Goal: Task Accomplishment & Management: Use online tool/utility

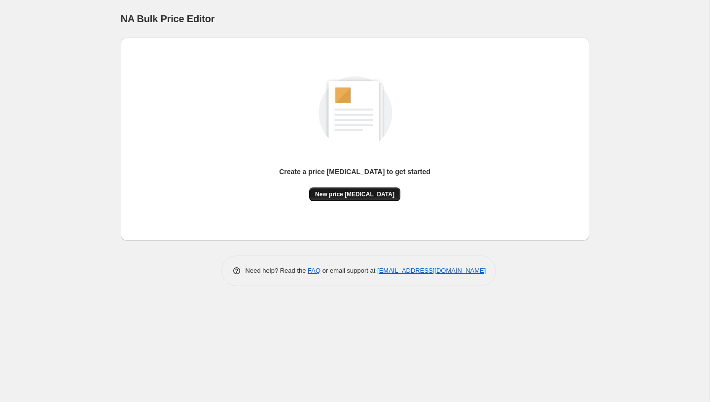
click at [351, 199] on button "New price change job" at bounding box center [354, 194] width 91 height 14
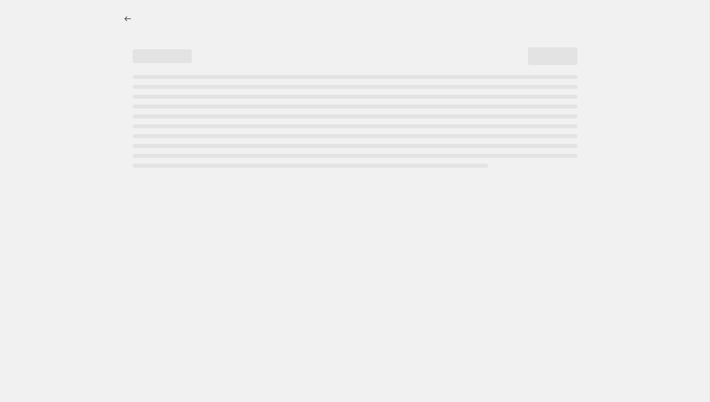
select select "percentage"
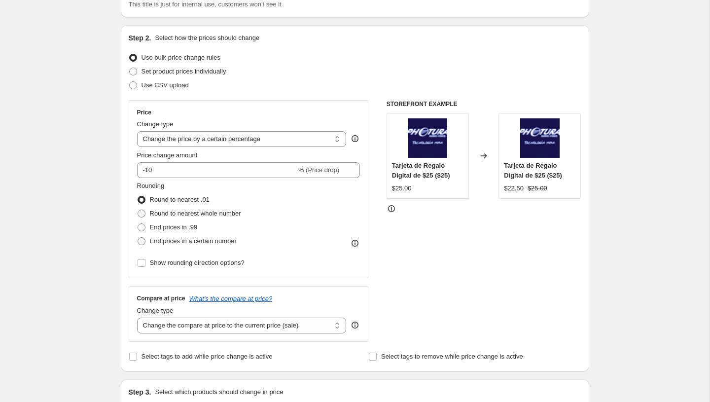
scroll to position [349, 0]
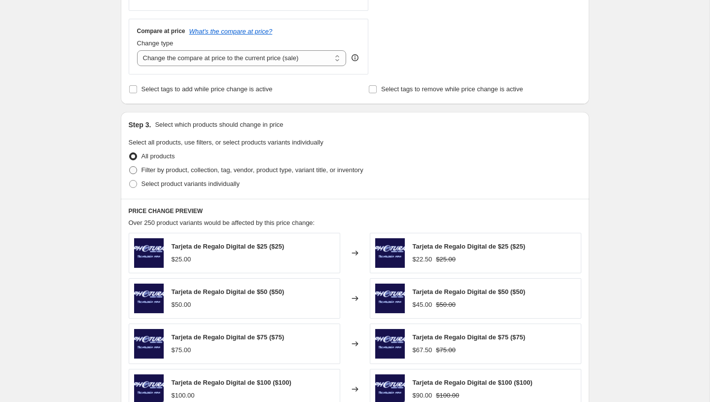
click at [158, 168] on span "Filter by product, collection, tag, vendor, product type, variant title, or inv…" at bounding box center [253, 169] width 222 height 7
click at [130, 167] on input "Filter by product, collection, tag, vendor, product type, variant title, or inv…" at bounding box center [129, 166] width 0 height 0
radio input "true"
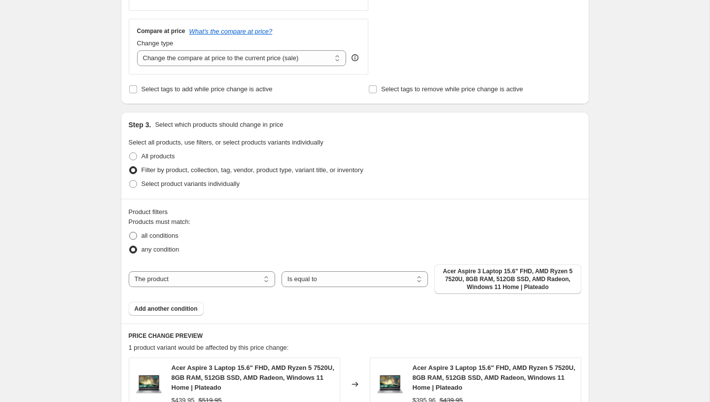
click at [157, 229] on label "all conditions" at bounding box center [154, 236] width 50 height 14
click at [130, 232] on input "all conditions" at bounding box center [129, 232] width 0 height 0
radio input "true"
click at [159, 311] on span "Add another condition" at bounding box center [166, 309] width 63 height 8
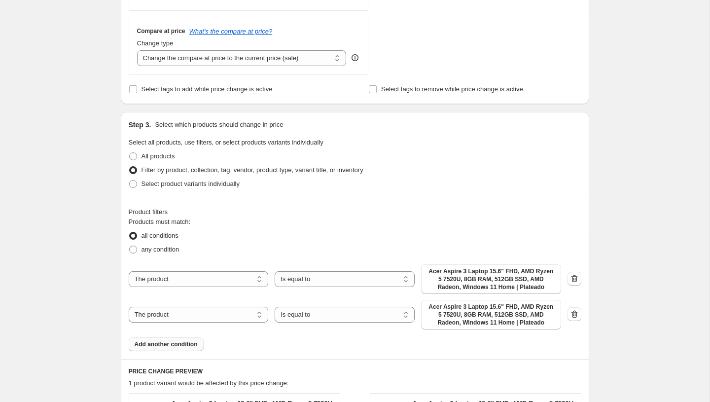
click at [156, 342] on span "Add another condition" at bounding box center [166, 344] width 63 height 8
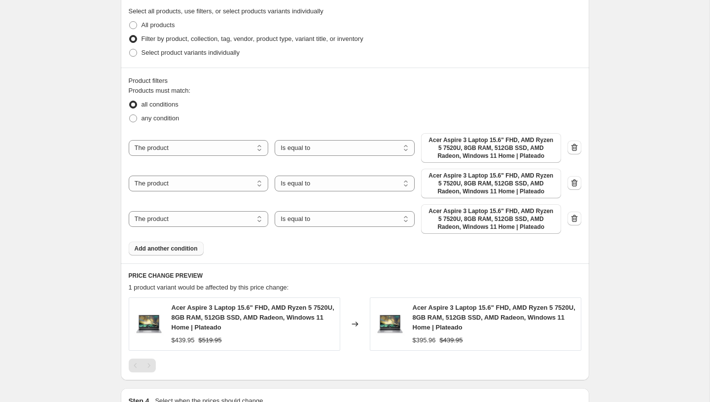
scroll to position [483, 0]
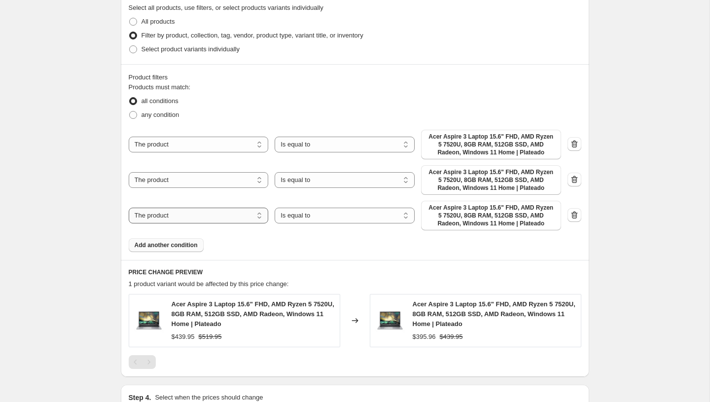
click at [228, 215] on select "The product The product's collection The product's tag The product's vendor The…" at bounding box center [199, 216] width 140 height 16
select select "product_status"
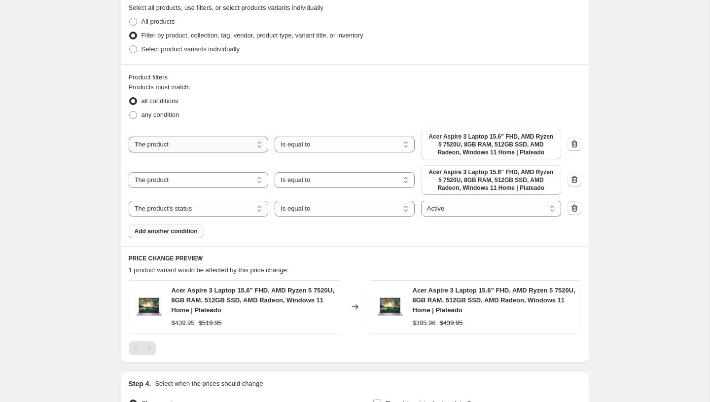
click at [241, 144] on select "The product The product's collection The product's tag The product's vendor The…" at bounding box center [199, 145] width 140 height 16
select select "tag"
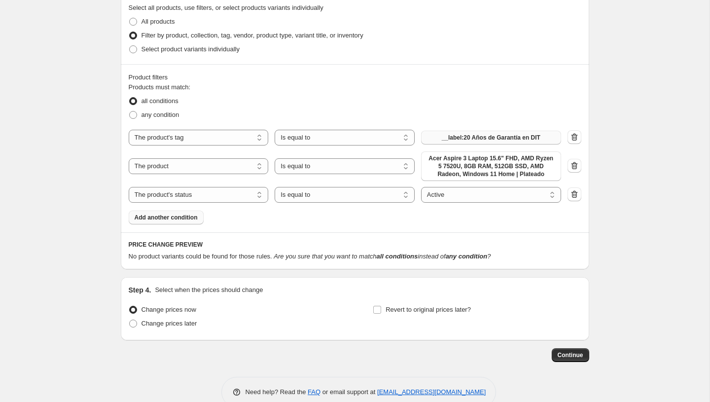
click at [466, 137] on span "__label:20 Años de Garantía en DIT" at bounding box center [491, 138] width 99 height 8
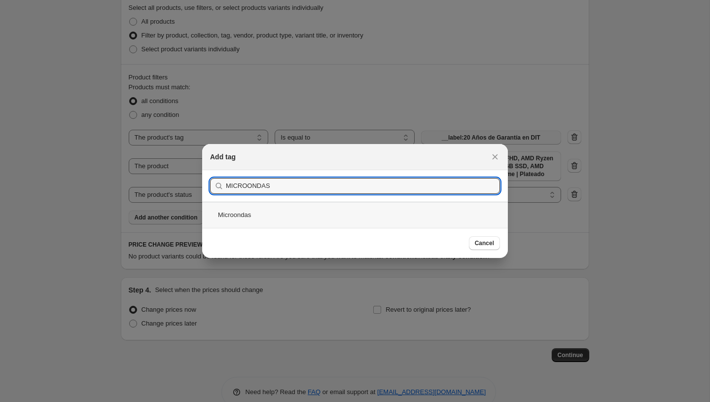
type input "MICROONDAS"
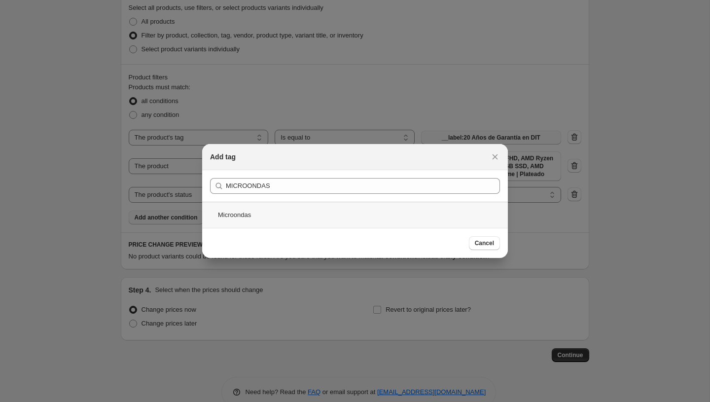
click at [247, 212] on div "Microondas" at bounding box center [355, 215] width 306 height 26
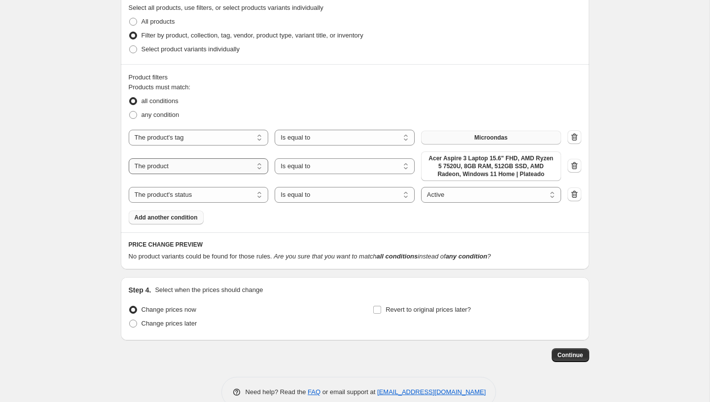
click at [236, 163] on select "The product The product's collection The product's tag The product's vendor The…" at bounding box center [199, 166] width 140 height 16
select select "tag"
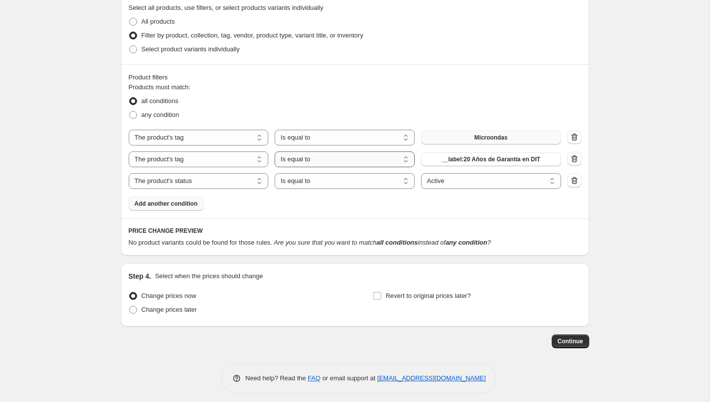
click at [325, 160] on select "Is equal to Is not equal to" at bounding box center [345, 159] width 140 height 16
select select "not_equal"
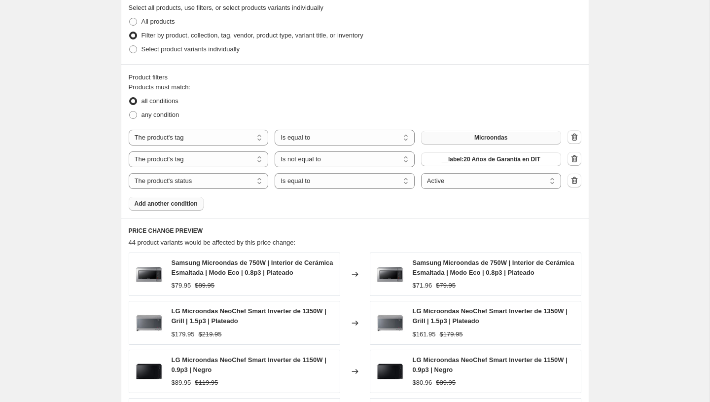
click at [464, 161] on span "__label:20 Años de Garantía en DIT" at bounding box center [491, 159] width 99 height 8
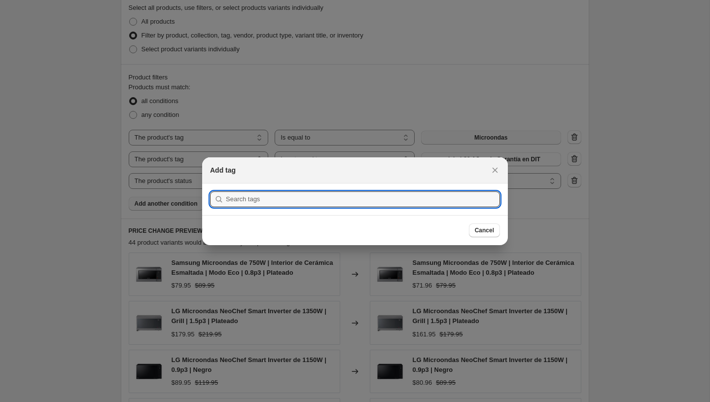
scroll to position [0, 0]
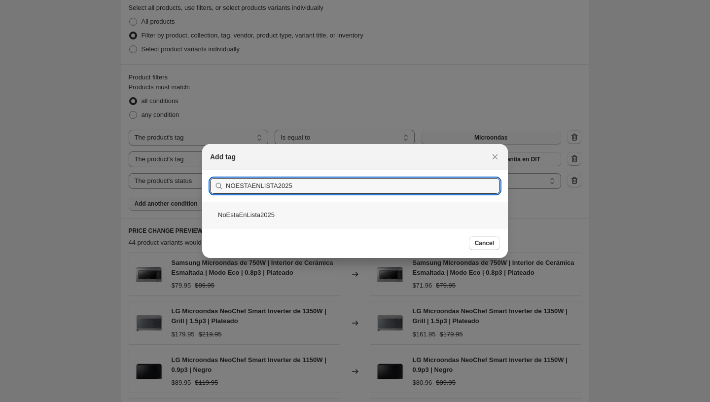
type input "NOESTAENLISTA2025"
click at [263, 212] on div "NoEstaEnLista2025" at bounding box center [355, 215] width 306 height 26
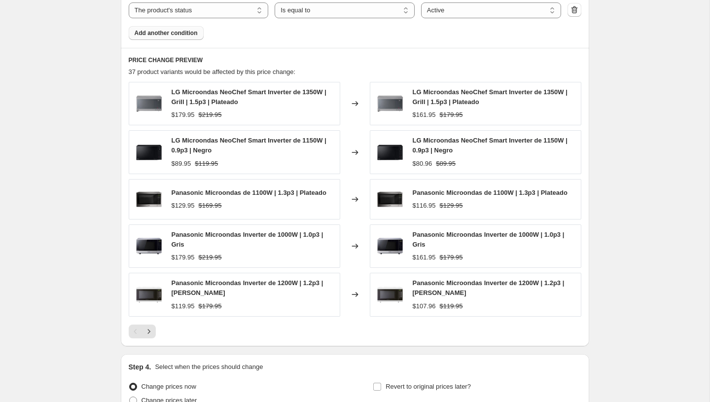
scroll to position [655, 0]
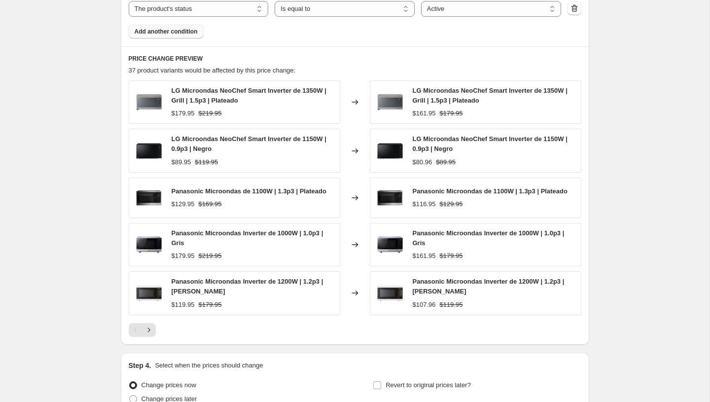
click at [168, 37] on button "Add another condition" at bounding box center [166, 32] width 75 height 14
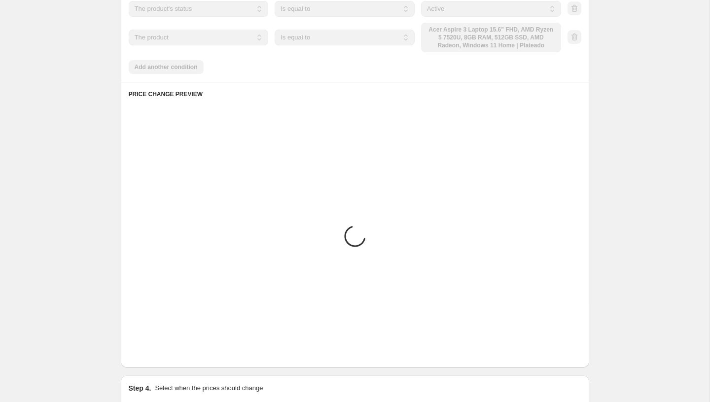
scroll to position [525, 0]
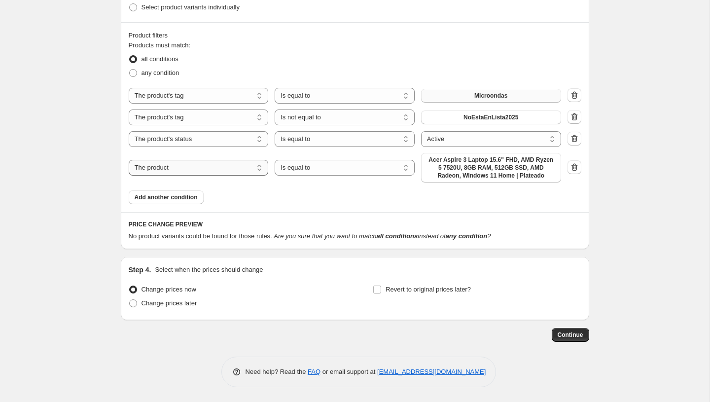
click at [191, 163] on select "The product The product's collection The product's tag The product's vendor The…" at bounding box center [199, 168] width 140 height 16
select select "vendor"
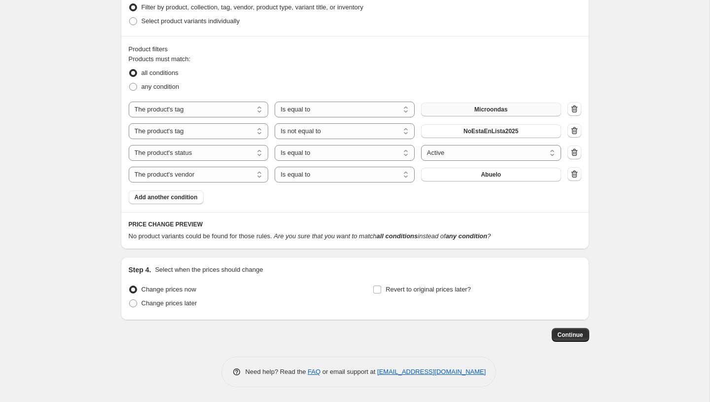
scroll to position [511, 0]
click at [472, 166] on div "The product The product's collection The product's tag The product's vendor The…" at bounding box center [355, 142] width 453 height 81
click at [473, 173] on button "Abuelo" at bounding box center [491, 175] width 140 height 14
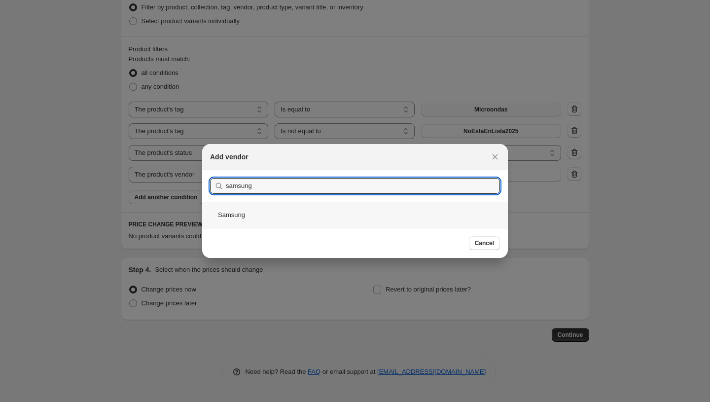
type input "samsung"
click at [309, 217] on div "Samsung" at bounding box center [355, 215] width 306 height 26
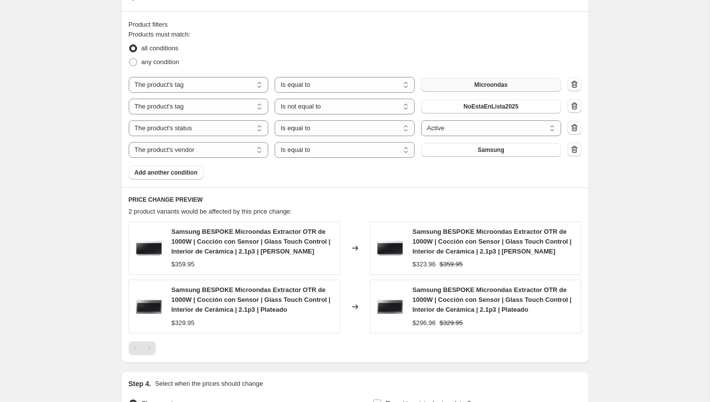
scroll to position [534, 0]
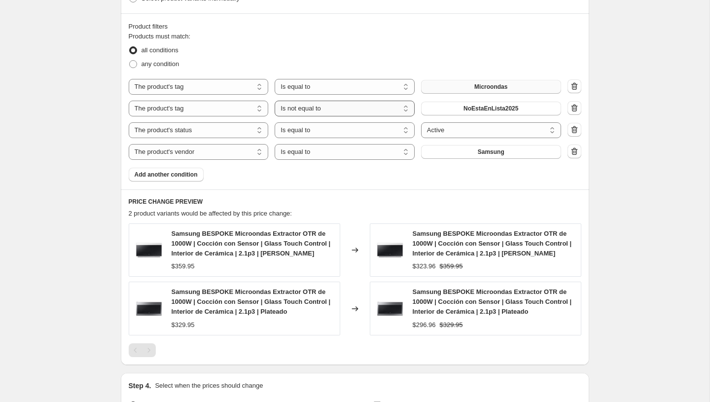
click at [368, 107] on select "Is equal to Is not equal to" at bounding box center [345, 109] width 140 height 16
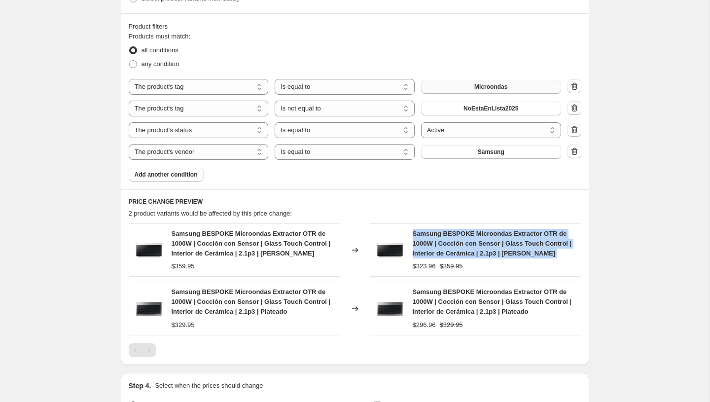
click at [485, 246] on span "Samsung BESPOKE Microondas Extractor OTR de 1000W | Cocción con Sensor | Glass …" at bounding box center [492, 243] width 159 height 27
copy span "Samsung BESPOKE Microondas Extractor OTR de 1000W | Cocción con Sensor | Glass …"
